Goal: Obtain resource: Download file/media

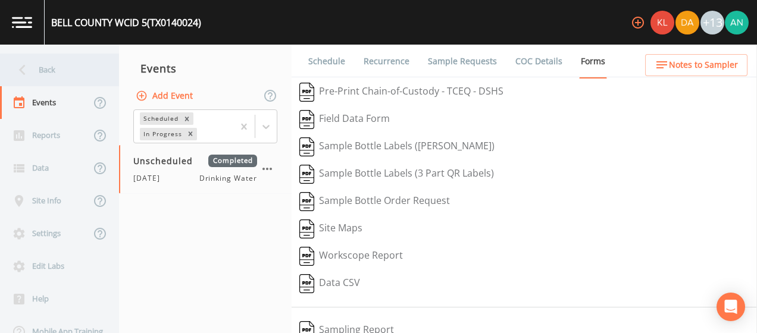
click at [60, 73] on div "Back" at bounding box center [53, 70] width 107 height 33
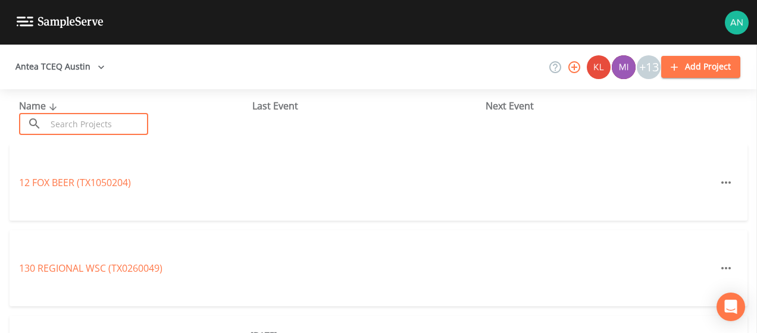
click at [70, 120] on input "text" at bounding box center [97, 124] width 102 height 22
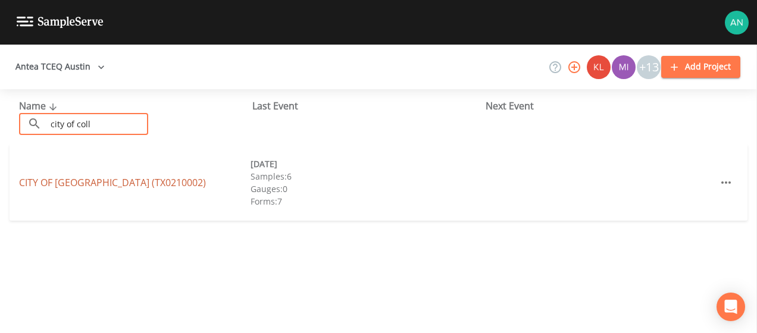
type input "city of coll"
click at [107, 183] on link "[GEOGRAPHIC_DATA] (TX0210002)" at bounding box center [112, 182] width 187 height 13
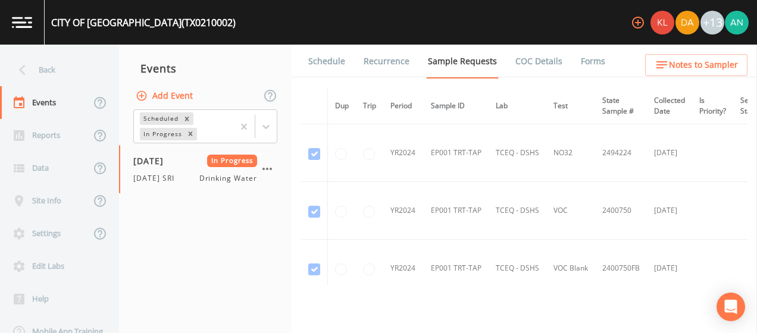
click at [579, 64] on link "Forms" at bounding box center [593, 61] width 28 height 33
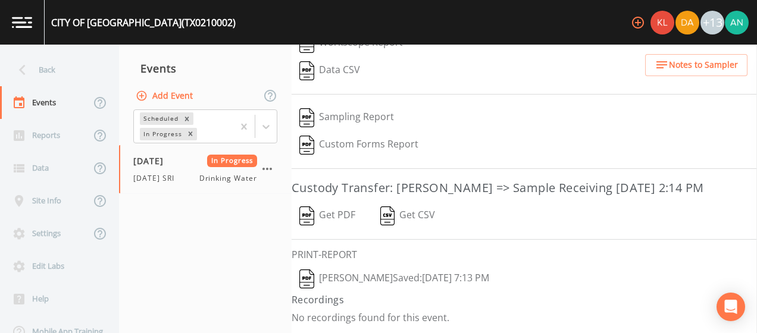
scroll to position [222, 0]
click at [330, 216] on button "Get PDF" at bounding box center [327, 215] width 71 height 27
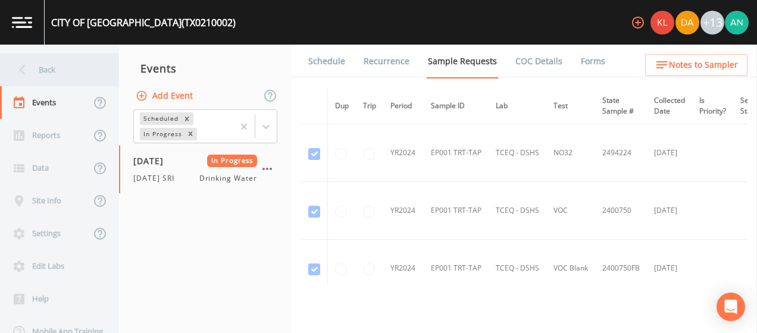
click at [46, 67] on div "Back" at bounding box center [53, 70] width 107 height 33
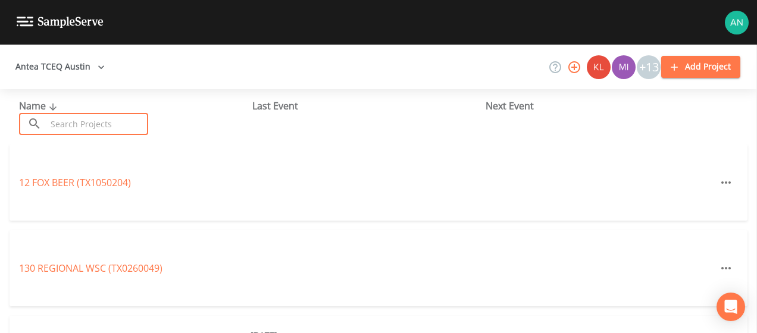
click at [74, 135] on input "text" at bounding box center [97, 124] width 102 height 22
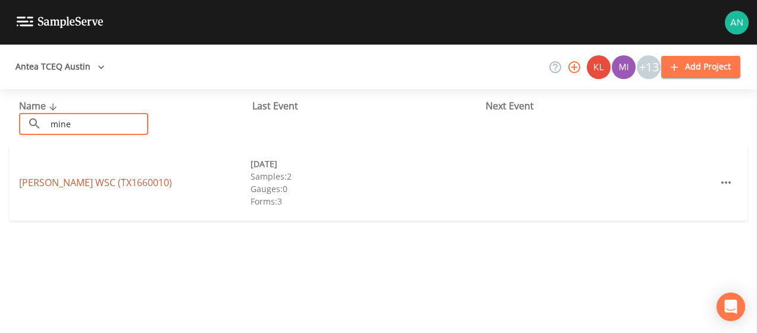
type input "mine"
click at [82, 180] on link "[PERSON_NAME] WSC (TX1660010)" at bounding box center [95, 182] width 153 height 13
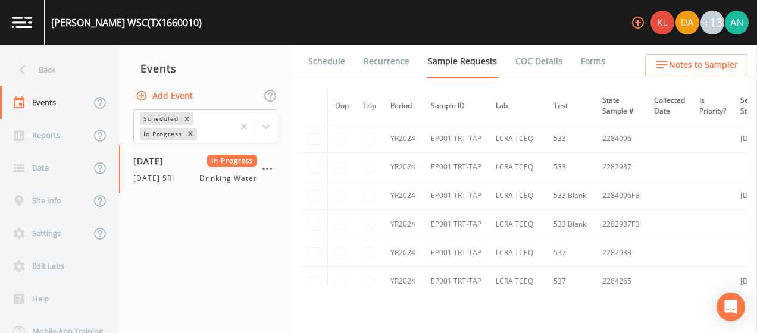
click at [579, 61] on link "Forms" at bounding box center [593, 61] width 28 height 33
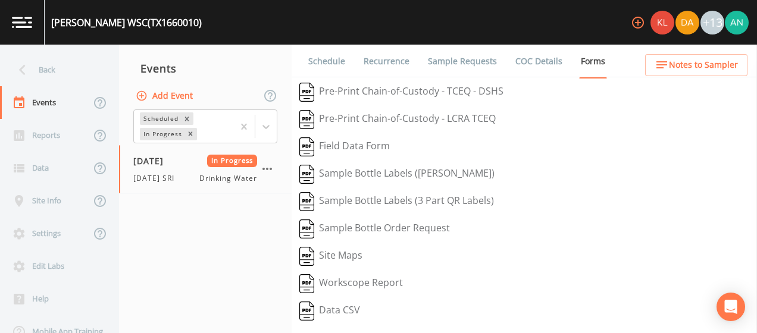
scroll to position [254, 0]
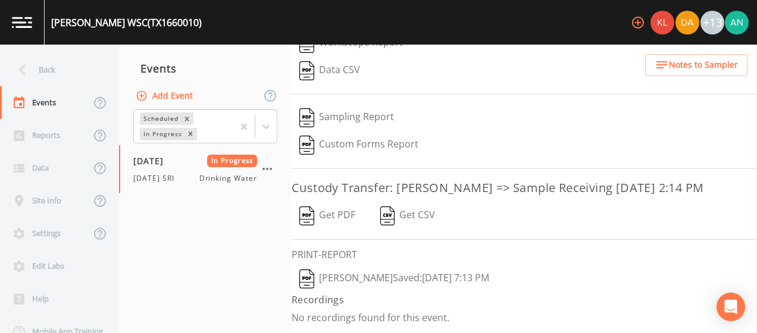
click at [310, 216] on img "button" at bounding box center [306, 216] width 15 height 19
